Goal: Task Accomplishment & Management: Complete application form

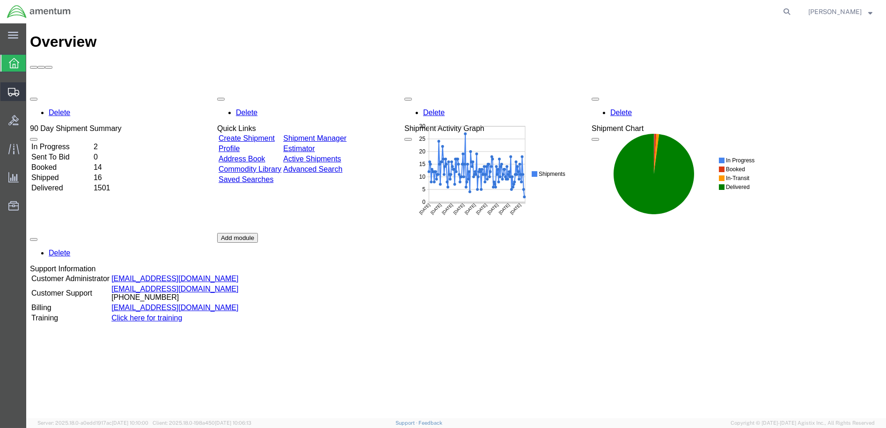
click at [0, 0] on span "Create Shipment" at bounding box center [0, 0] width 0 height 0
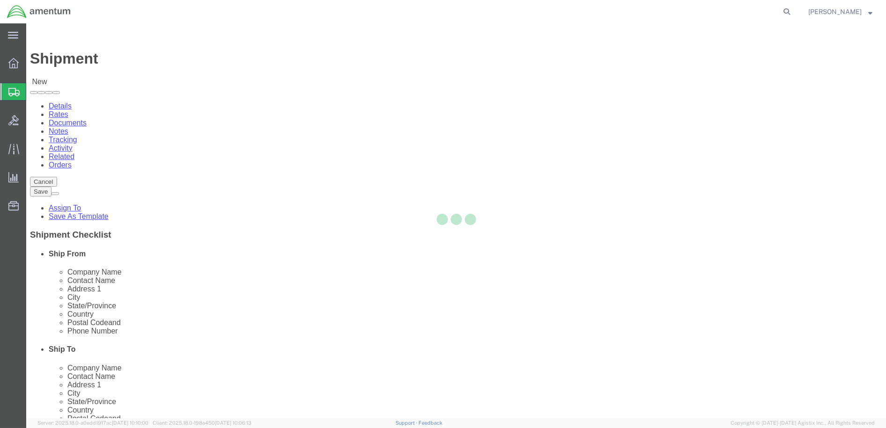
select select
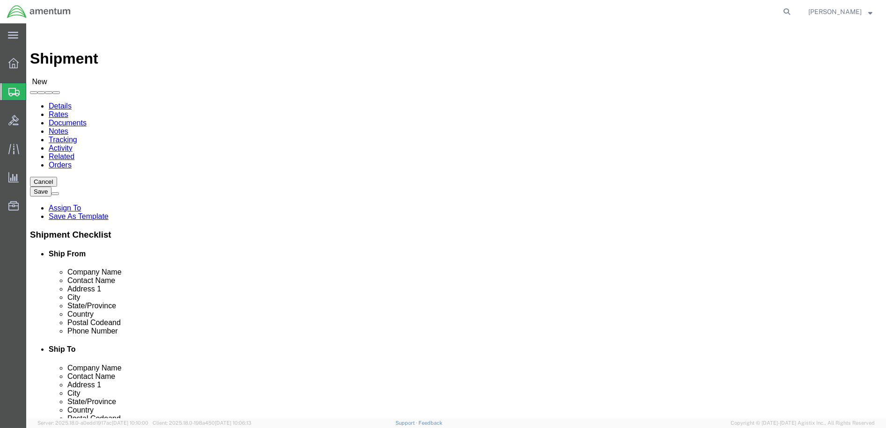
scroll to position [2013, 0]
select select "49949"
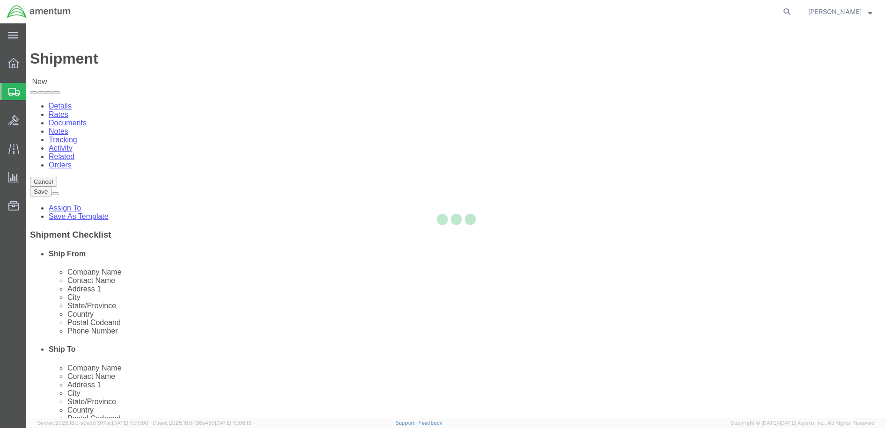
select select "AZ"
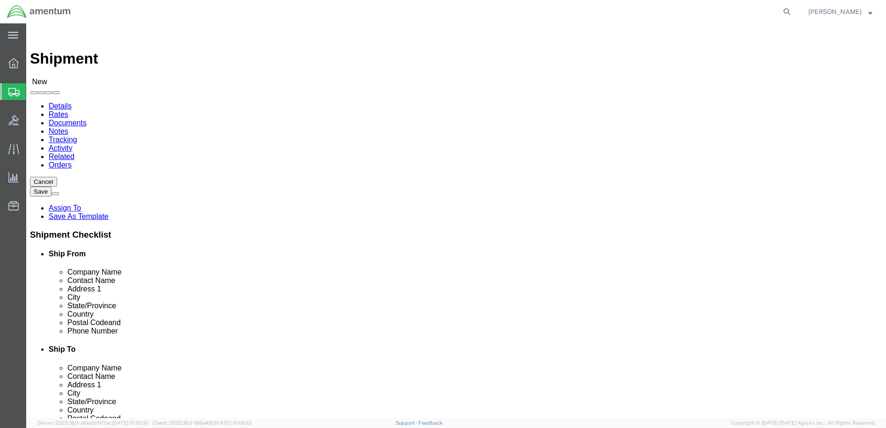
drag, startPoint x: 144, startPoint y: 194, endPoint x: 66, endPoint y: 179, distance: 79.5
click div "Location [GEOGRAPHIC_DATA], [GEOGRAPHIC_DATA] My Profile Location [PHONE_NUMBER…"
type input "[PERSON_NAME]"
drag, startPoint x: 224, startPoint y: 338, endPoint x: 128, endPoint y: 338, distance: 96.0
click div
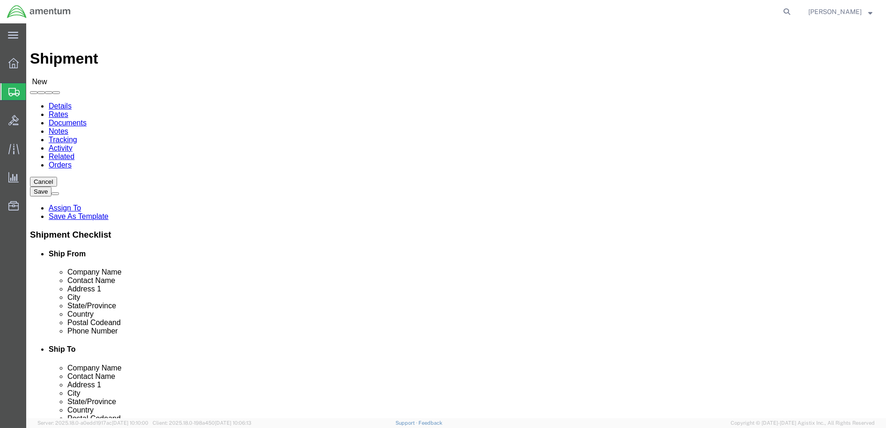
type input "[PERSON_NAME][EMAIL_ADDRESS][PERSON_NAME][DOMAIN_NAME]"
checkbox input "true"
select select "49831"
select select "[GEOGRAPHIC_DATA]"
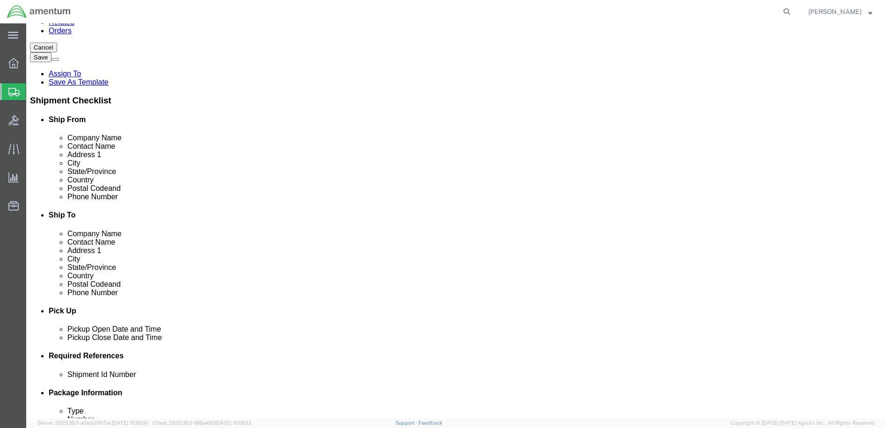
scroll to position [140, 0]
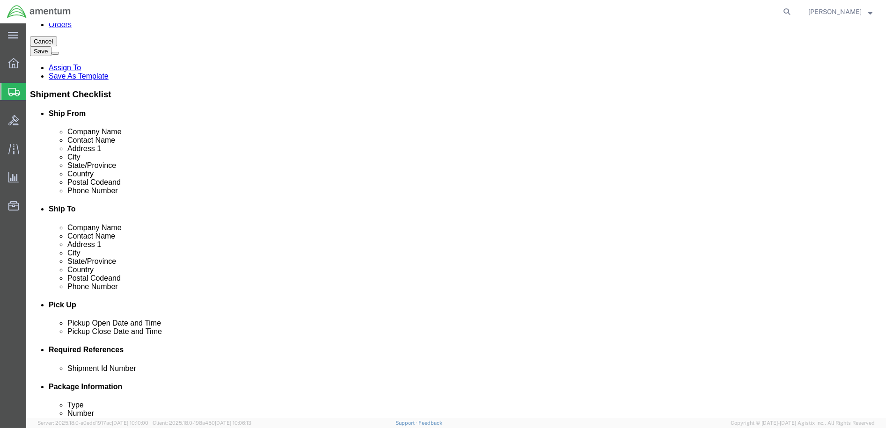
click div "[DATE] 12:00 PM"
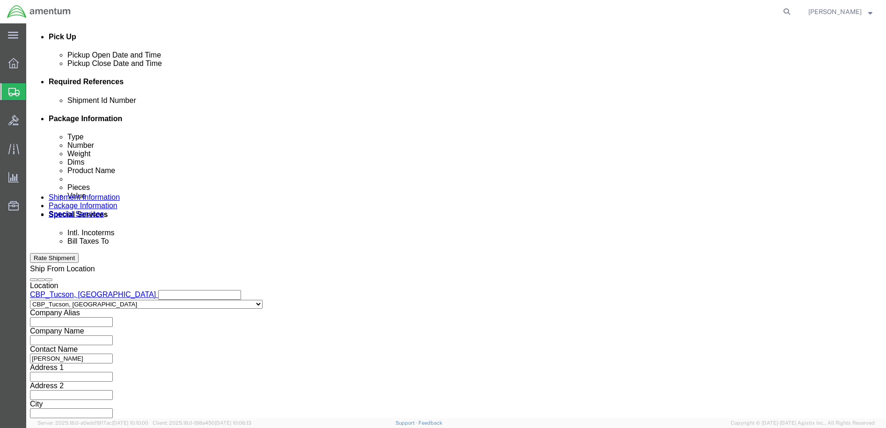
type input "3:00 PM"
click button "Apply"
click button "Add reference"
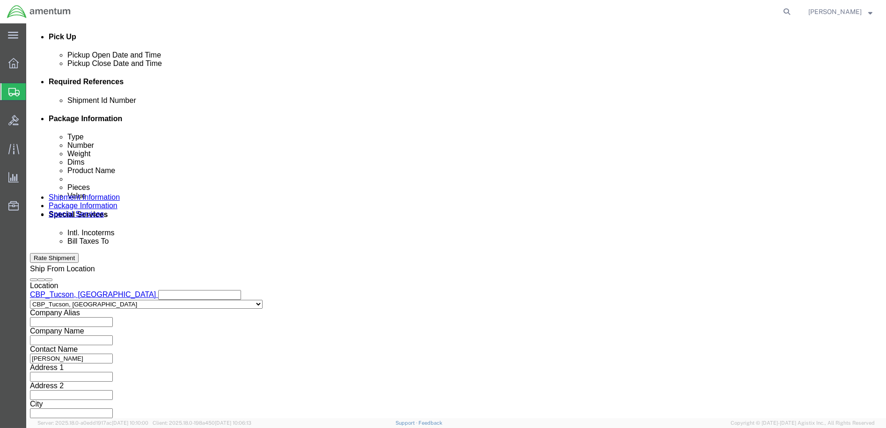
click input "text"
type input "USAGE 328908"
click select "Select Account Type Activity ID Airline Appointment Number ASN Batch Request # …"
select select "CUSTREF"
click select "Select Account Type Activity ID Airline Appointment Number ASN Batch Request # …"
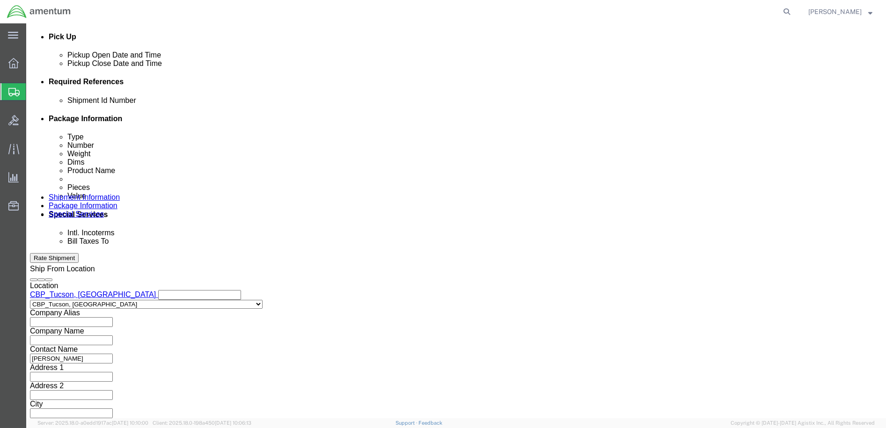
drag, startPoint x: 171, startPoint y: 169, endPoint x: 120, endPoint y: 169, distance: 51.0
click input "USAGE 328908"
paste input "USAGE 328908"
type input "USAGE 328908"
click select "Select Account Type Activity ID Airline Appointment Number ASN Batch Request # …"
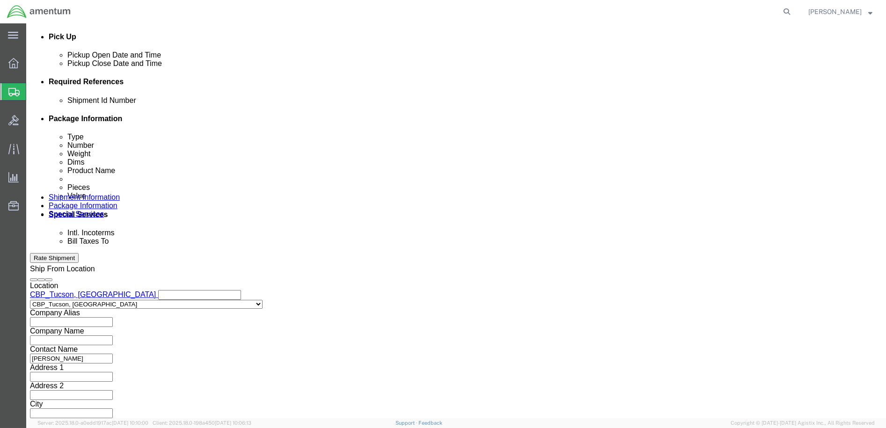
select select "DEPT"
click select "Select Account Type Activity ID Airline Appointment Number ASN Batch Request # …"
click input "text"
type input "CBP"
click select "Select Account Type Activity ID Airline Appointment Number ASN Batch Request # …"
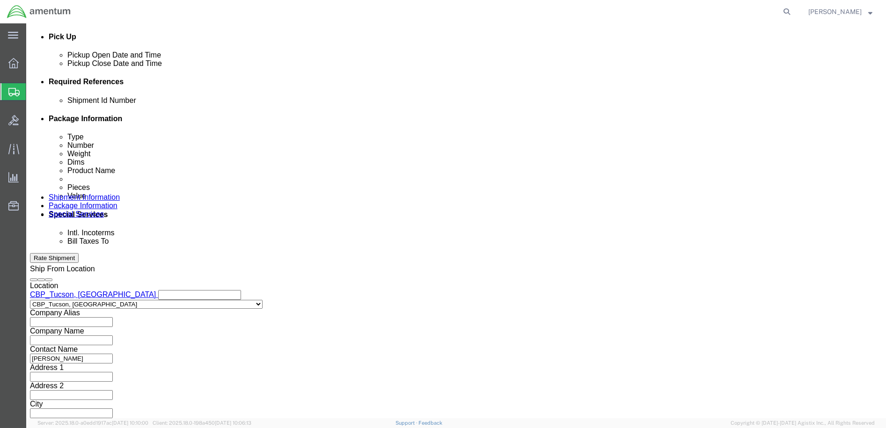
select select "PROJNUM"
click select "Select Account Type Activity ID Airline Appointment Number ASN Batch Request # …"
drag, startPoint x: 146, startPoint y: 188, endPoint x: 142, endPoint y: 193, distance: 6.1
click input "text"
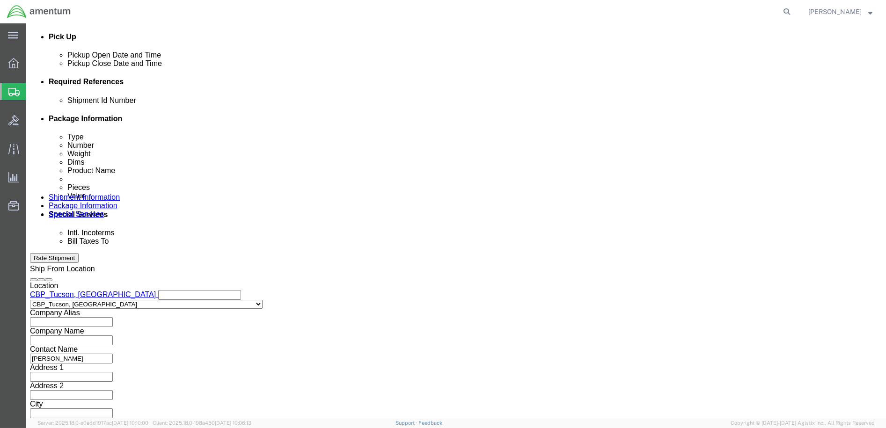
type input "6118.03.03.2219.000.WTU.0000"
click button "Continue"
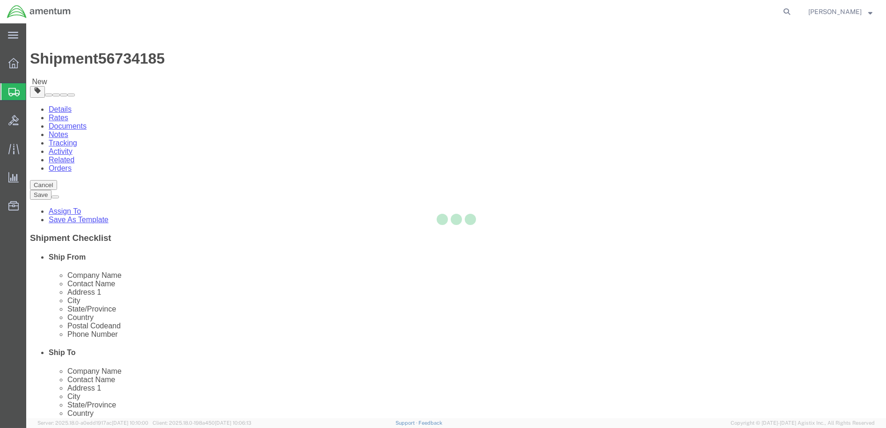
select select "CBOX"
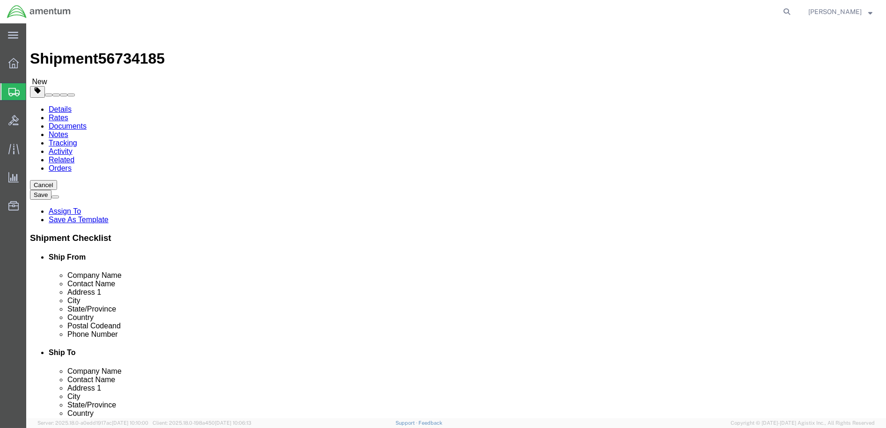
drag, startPoint x: 137, startPoint y: 198, endPoint x: 129, endPoint y: 197, distance: 8.5
click input "text"
type input "8"
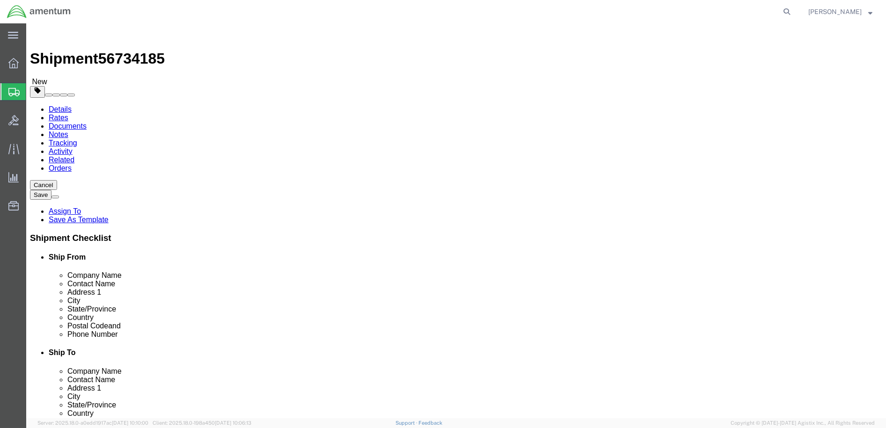
type input "1"
click link "Add Content"
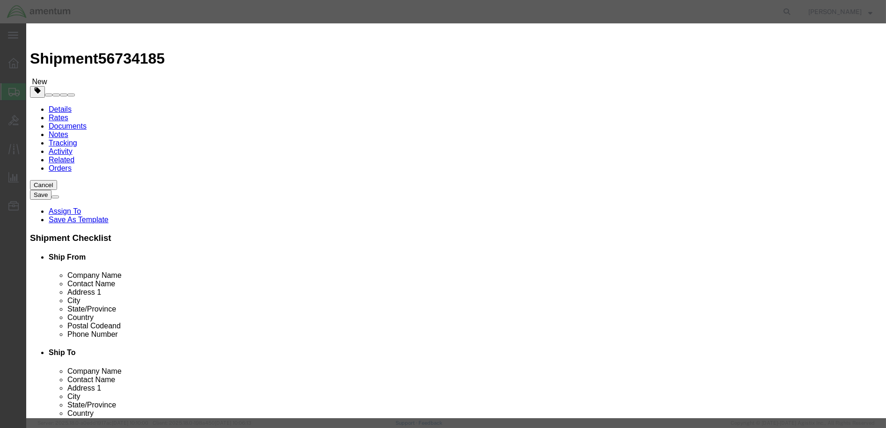
click input "text"
type input "ACFT PARTS"
drag, startPoint x: 286, startPoint y: 87, endPoint x: 267, endPoint y: 89, distance: 18.9
click input "0"
type input "1"
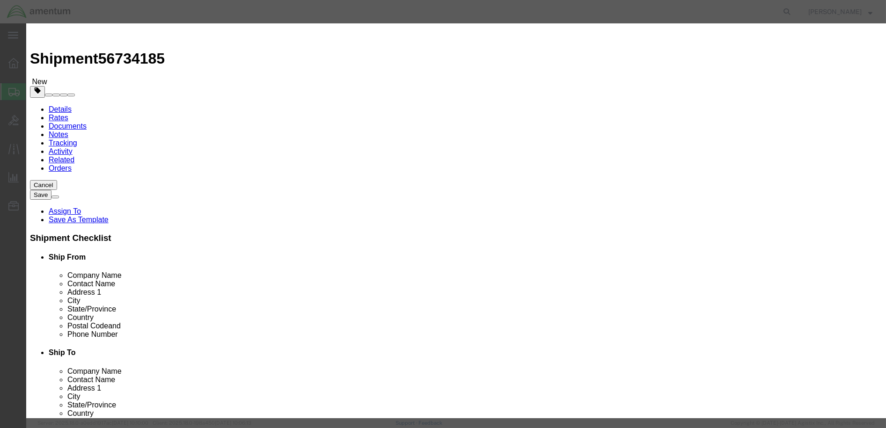
click input "text"
type input "1578.33"
select select "USD"
click select "Select 50 55 60 65 70 85 92.5 100 125 175 250 300 400"
select select "250"
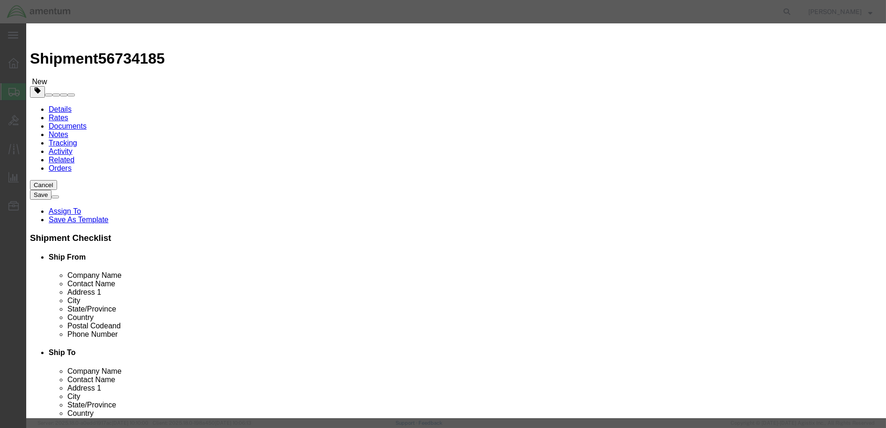
click select "Select 50 55 60 65 70 85 92.5 100 125 175 250 300 400"
click textarea
type textarea "USAGE 328908 NRFI"
click button "Save & Close"
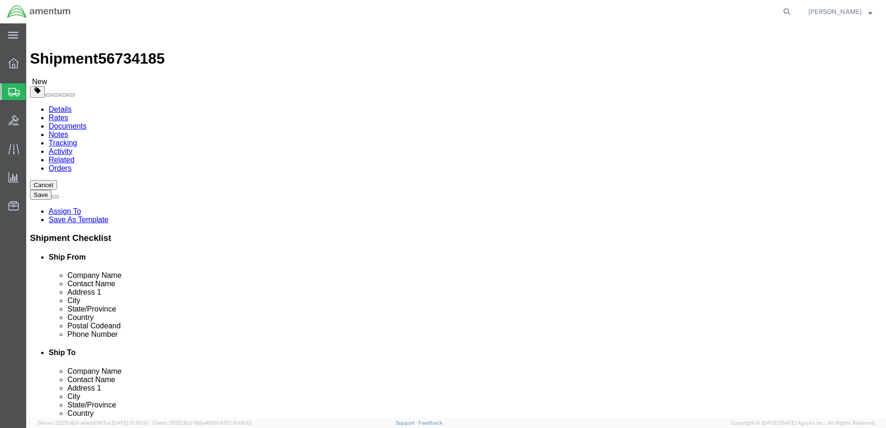
click button "Continue"
click button "Rate Shipment"
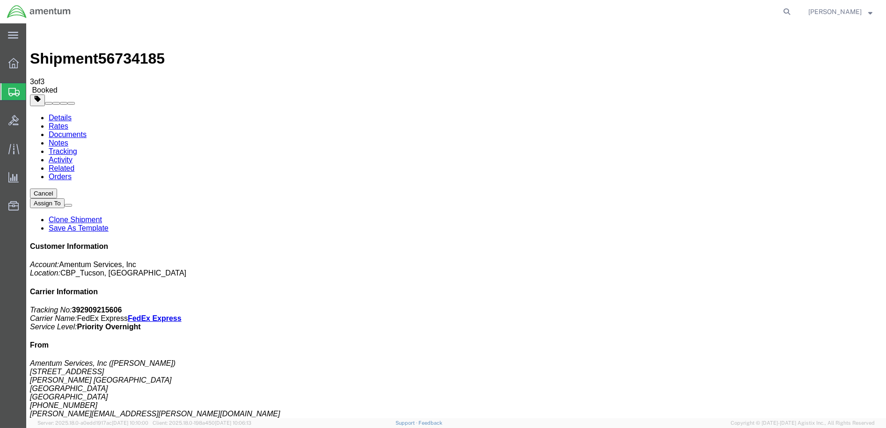
drag, startPoint x: 387, startPoint y: 147, endPoint x: 430, endPoint y: 154, distance: 44.2
click at [852, 10] on span "[PERSON_NAME]" at bounding box center [834, 12] width 53 height 10
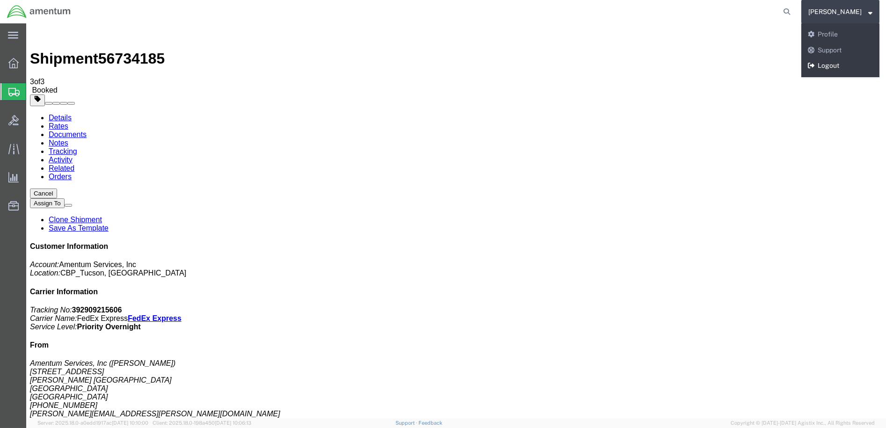
click at [842, 67] on link "Logout" at bounding box center [840, 66] width 78 height 16
